Goal: Task Accomplishment & Management: Manage account settings

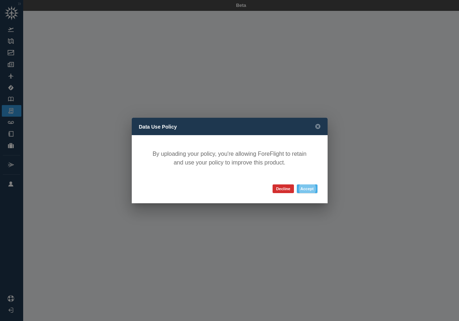
click at [308, 188] on button "Accept" at bounding box center [307, 188] width 21 height 9
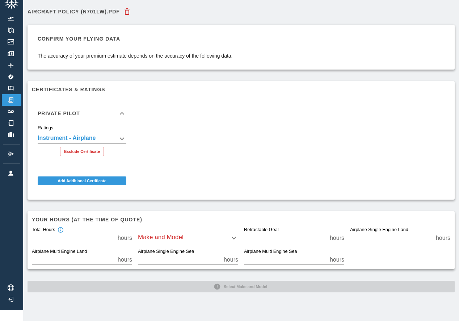
scroll to position [11, 0]
click at [230, 238] on body "**********" at bounding box center [229, 149] width 459 height 321
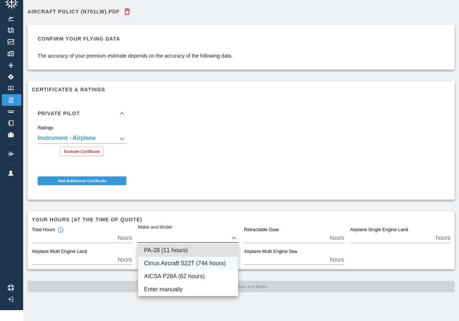
click at [203, 262] on li "Cirrus Aircraft S22T (744 hours)" at bounding box center [188, 263] width 100 height 13
type input "****"
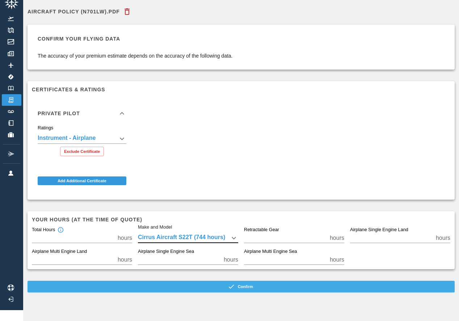
click at [244, 287] on button "Confirm" at bounding box center [241, 287] width 427 height 12
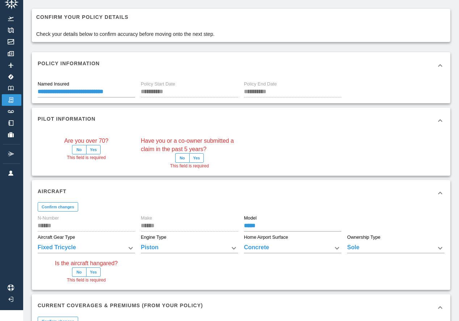
click at [79, 148] on button "No" at bounding box center [79, 149] width 14 height 9
click at [181, 158] on button "No" at bounding box center [182, 157] width 14 height 9
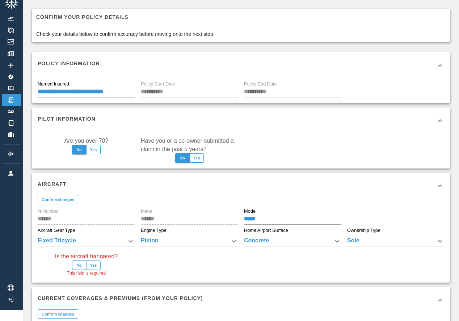
click at [93, 265] on button "Yes" at bounding box center [93, 264] width 15 height 9
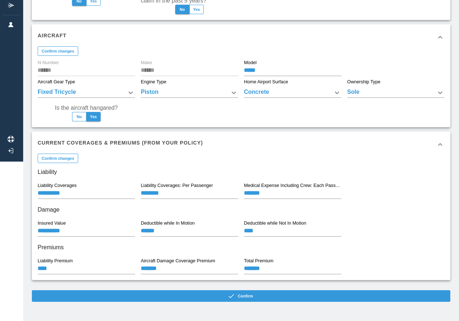
scroll to position [159, 0]
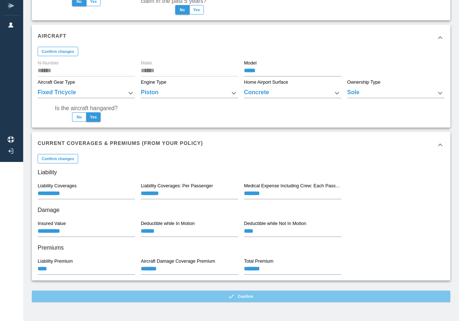
click at [240, 295] on button "Confirm" at bounding box center [241, 296] width 419 height 12
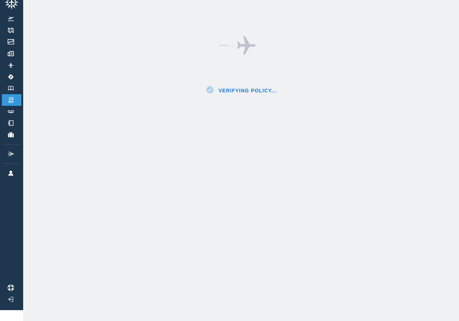
scroll to position [11, 0]
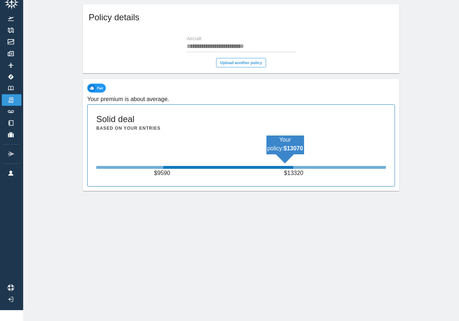
click at [228, 167] on div at bounding box center [228, 167] width 130 height 3
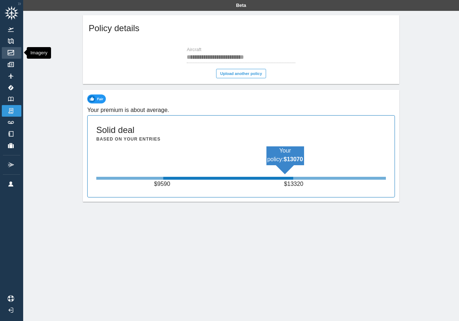
click at [11, 53] on img at bounding box center [11, 52] width 8 height 5
